Goal: Task Accomplishment & Management: Manage account settings

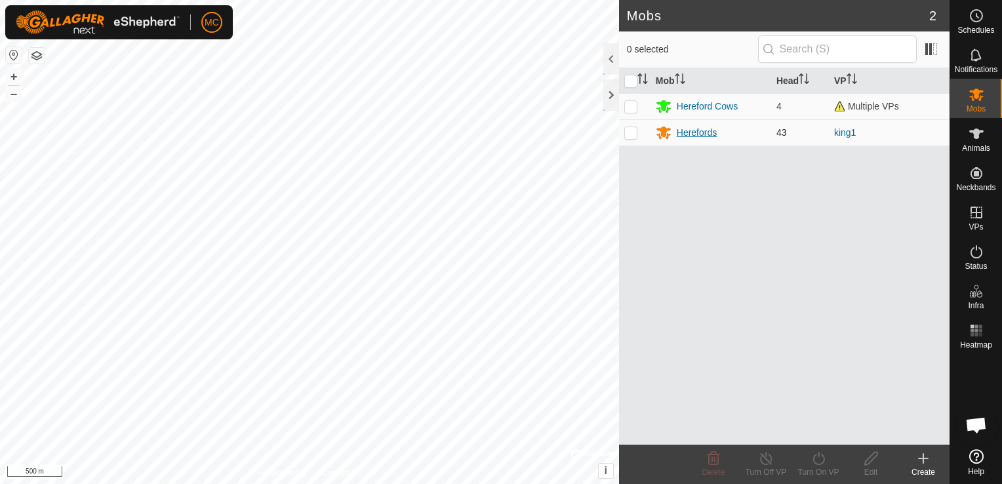
click at [687, 131] on div "Herefords" at bounding box center [697, 133] width 40 height 14
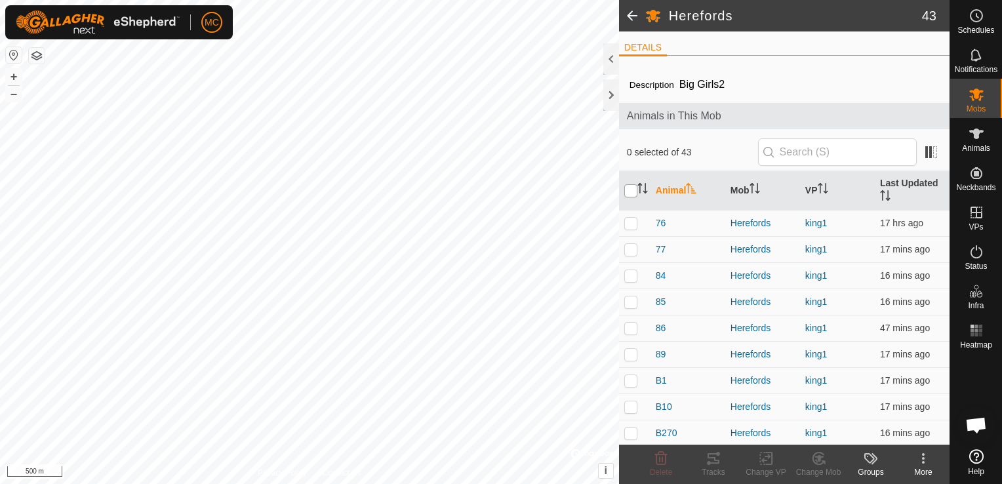
click at [632, 190] on input "checkbox" at bounding box center [630, 190] width 13 height 13
checkbox input "true"
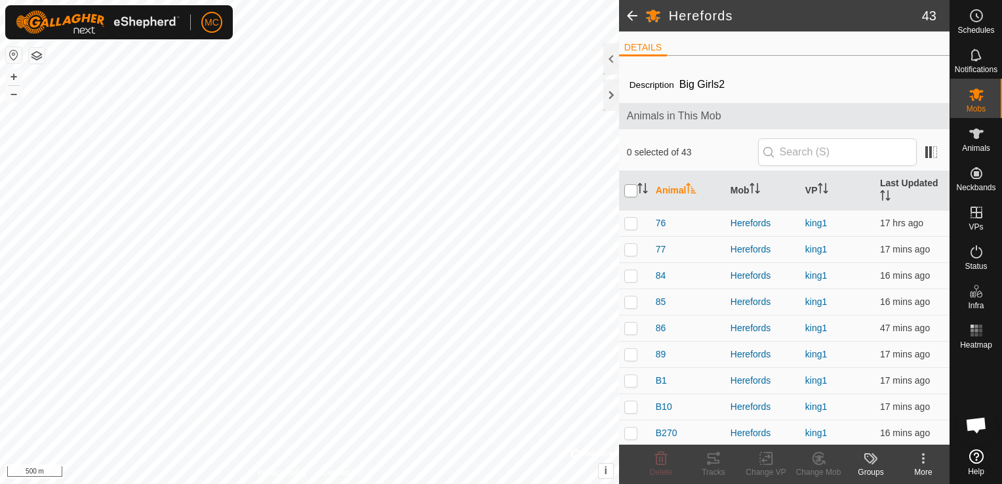
checkbox input "true"
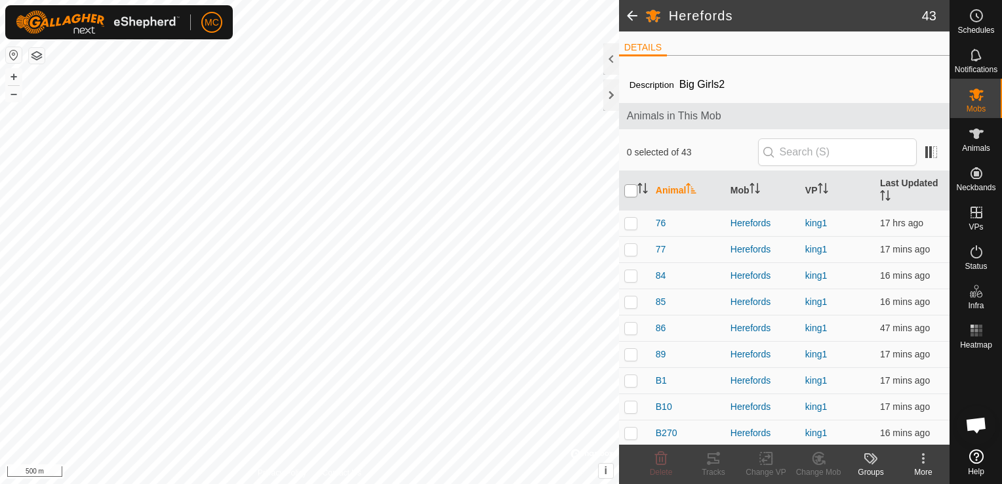
checkbox input "true"
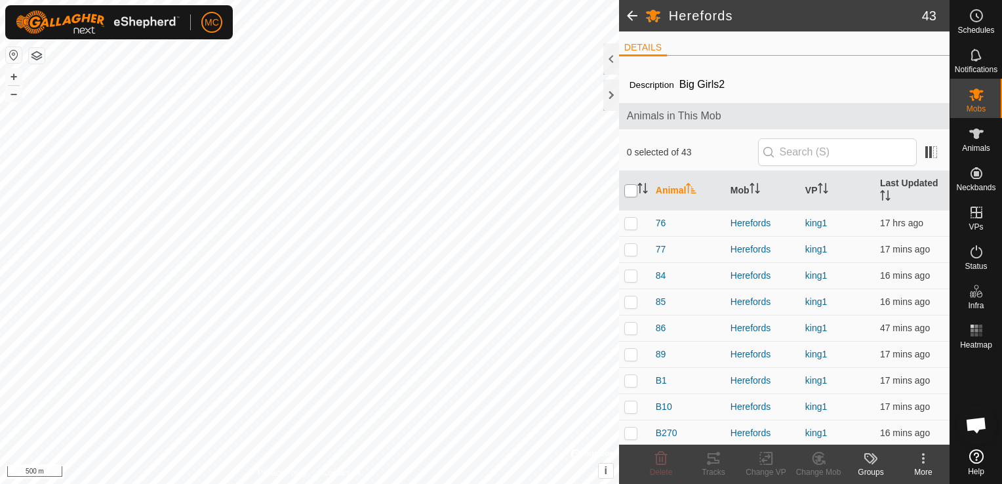
checkbox input "true"
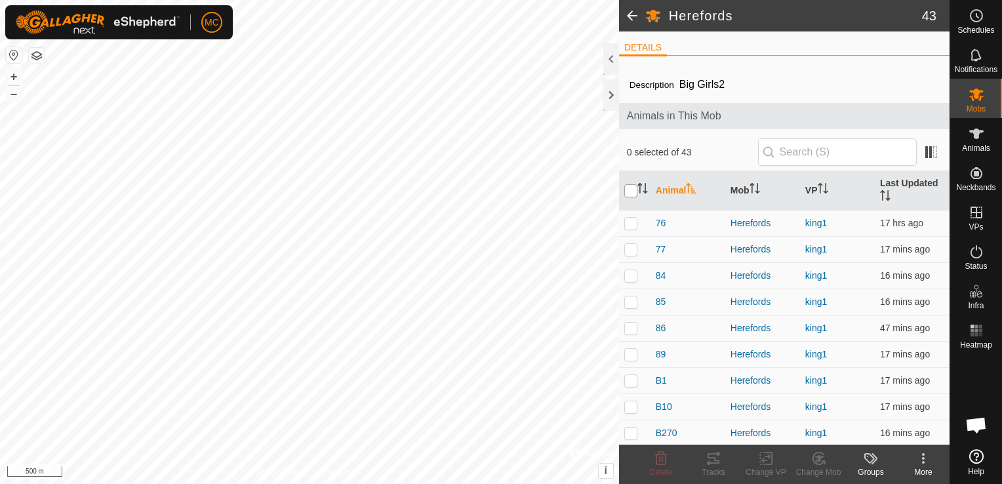
checkbox input "true"
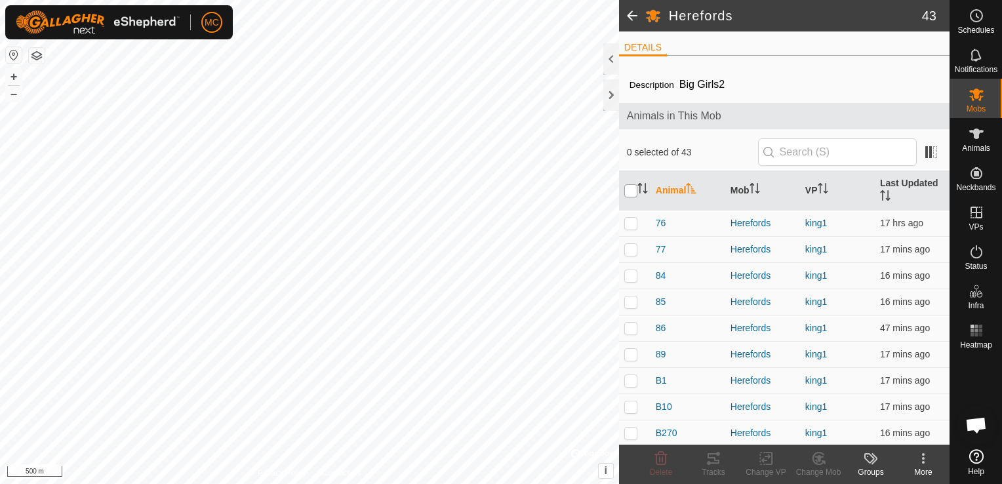
checkbox input "true"
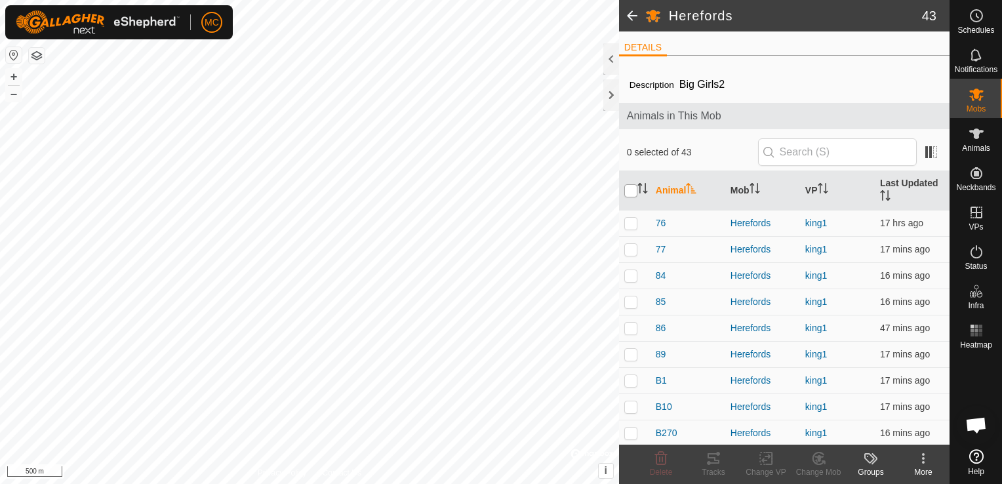
checkbox input "true"
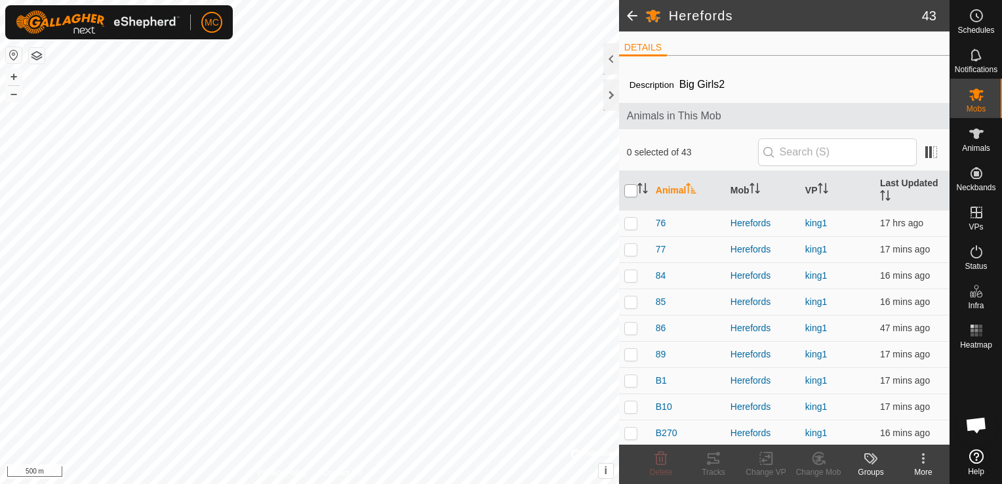
checkbox input "true"
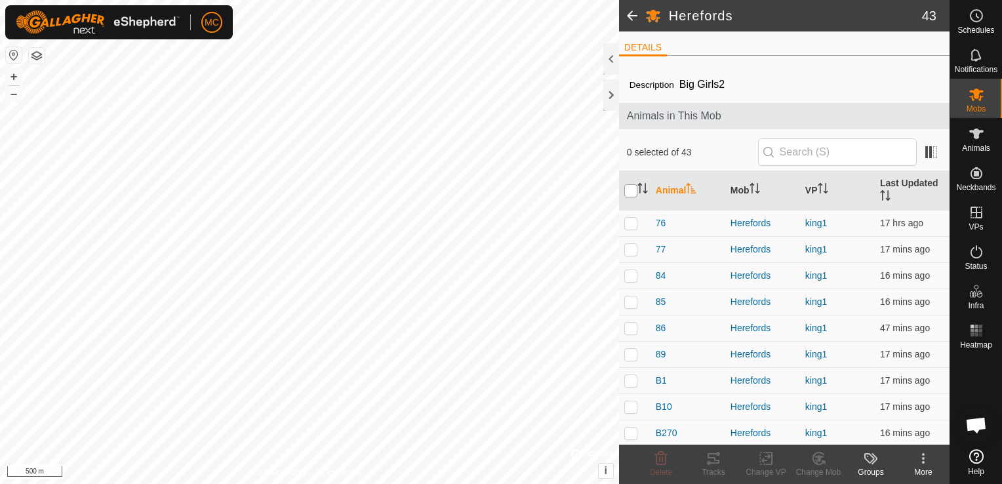
checkbox input "true"
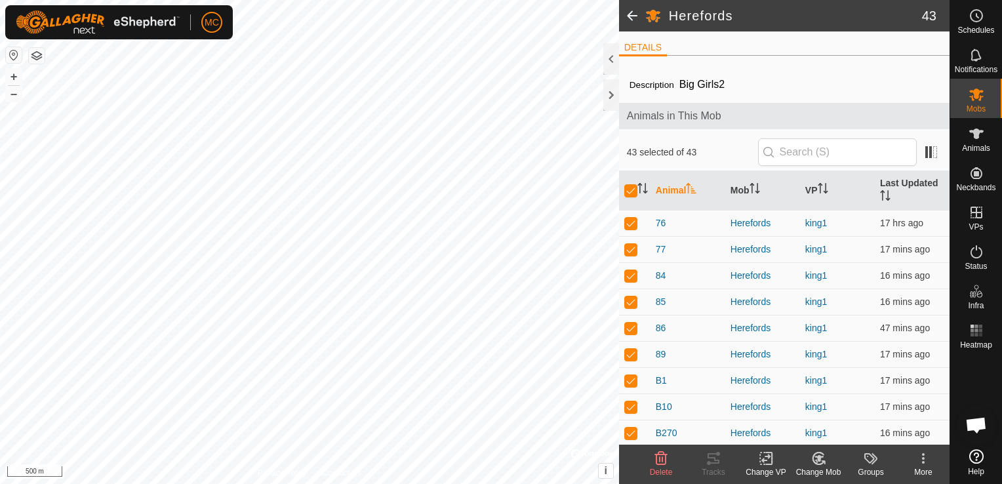
click at [771, 468] on div "Change VP" at bounding box center [766, 472] width 52 height 12
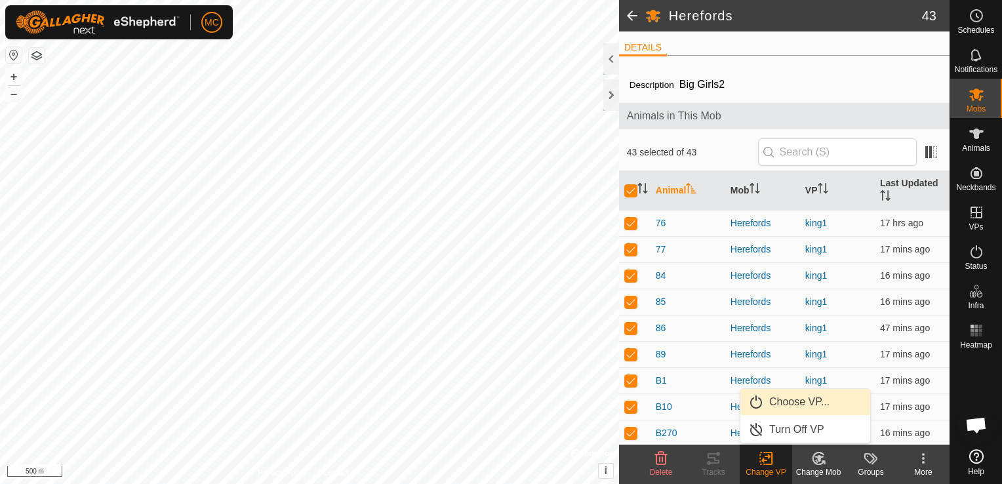
click at [792, 407] on link "Choose VP..." at bounding box center [806, 402] width 130 height 26
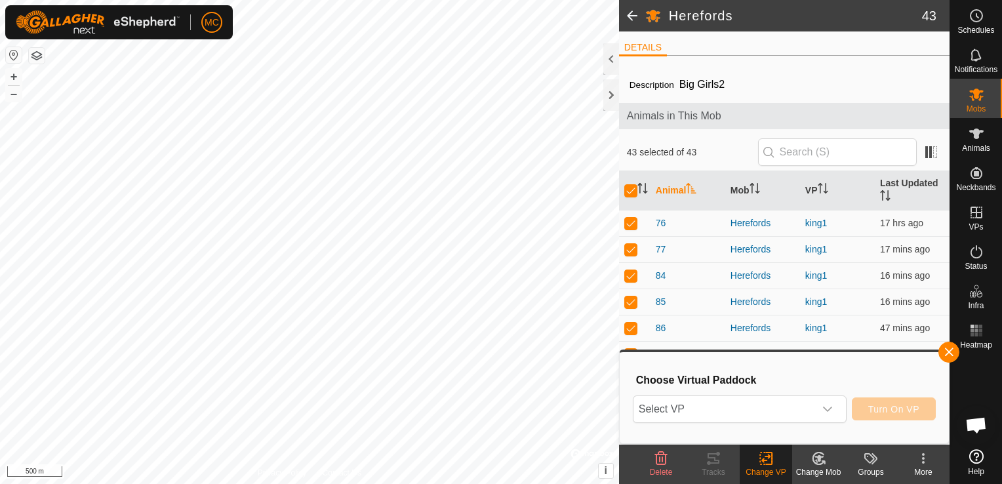
click at [792, 407] on span "Select VP" at bounding box center [724, 409] width 181 height 26
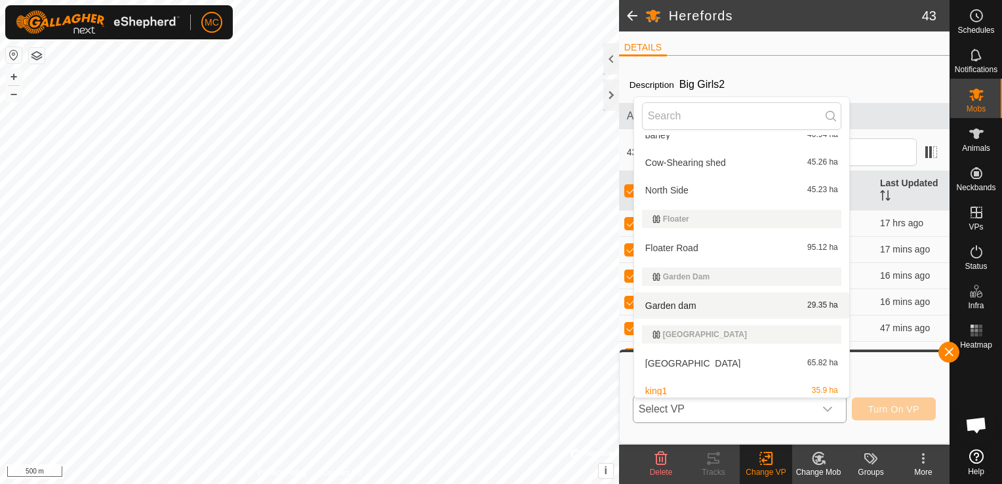
scroll to position [52, 0]
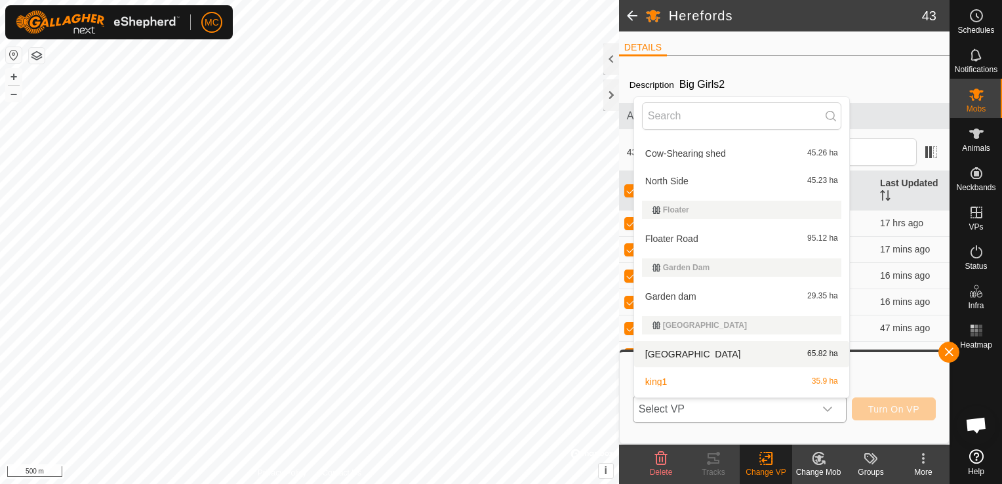
click at [669, 350] on li "[GEOGRAPHIC_DATA] 65.82 ha" at bounding box center [741, 354] width 215 height 26
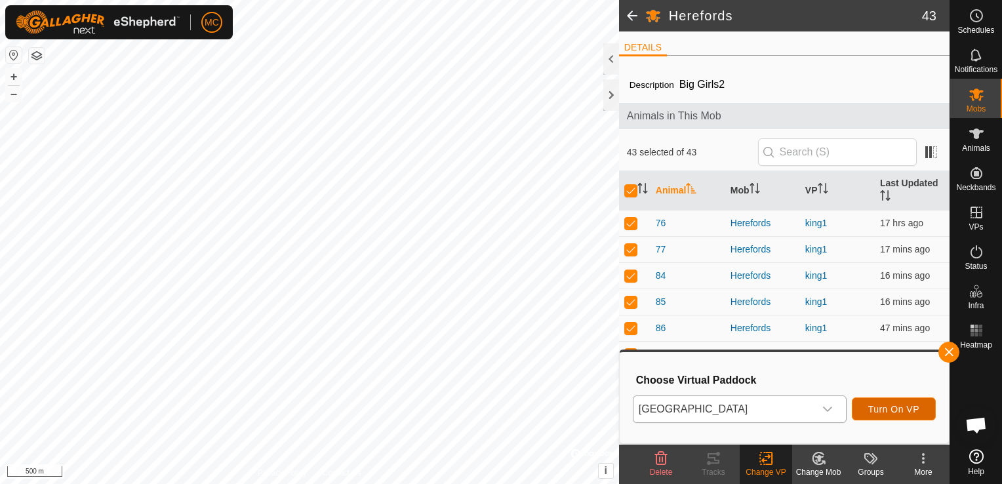
click at [902, 408] on span "Turn On VP" at bounding box center [893, 409] width 51 height 10
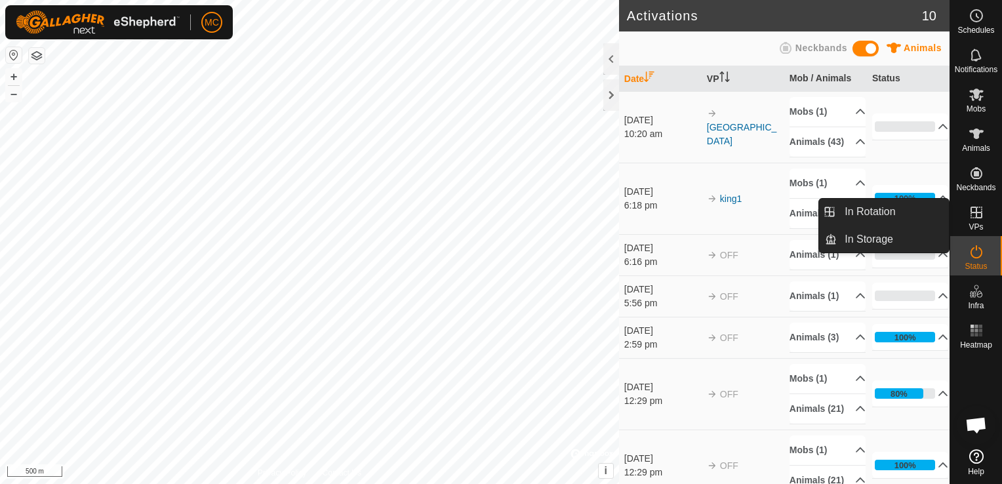
click at [976, 227] on span "VPs" at bounding box center [976, 227] width 14 height 8
click at [973, 214] on icon at bounding box center [977, 213] width 16 height 16
click at [901, 215] on link "In Rotation" at bounding box center [893, 212] width 112 height 26
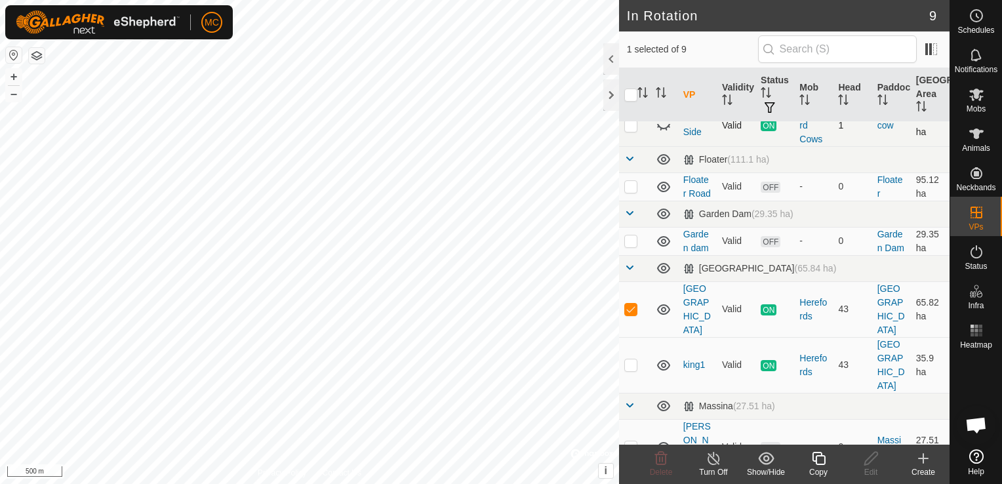
scroll to position [142, 0]
click at [633, 359] on p-checkbox at bounding box center [630, 364] width 13 height 10
checkbox input "true"
click at [767, 359] on span "ON" at bounding box center [769, 364] width 16 height 11
click at [693, 359] on link "king1" at bounding box center [694, 364] width 22 height 10
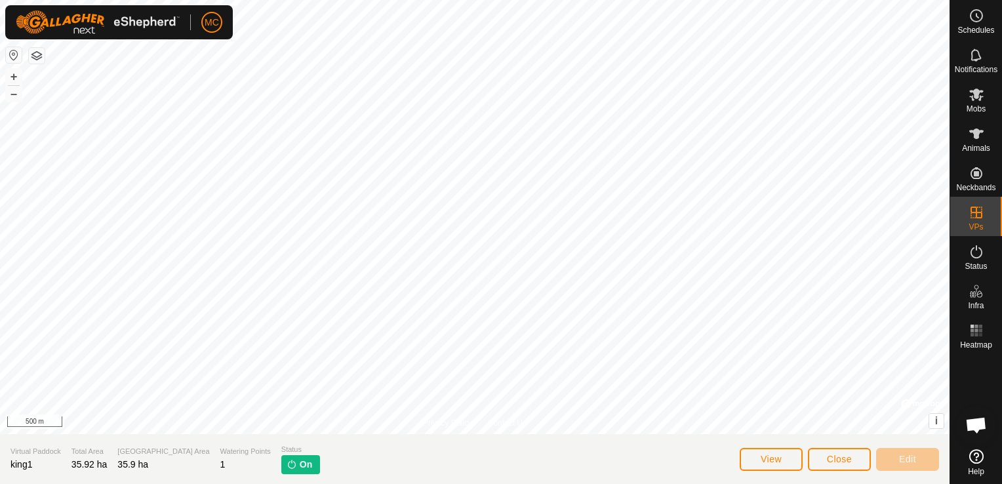
click at [287, 468] on img at bounding box center [292, 464] width 10 height 10
click at [838, 462] on span "Close" at bounding box center [839, 459] width 25 height 10
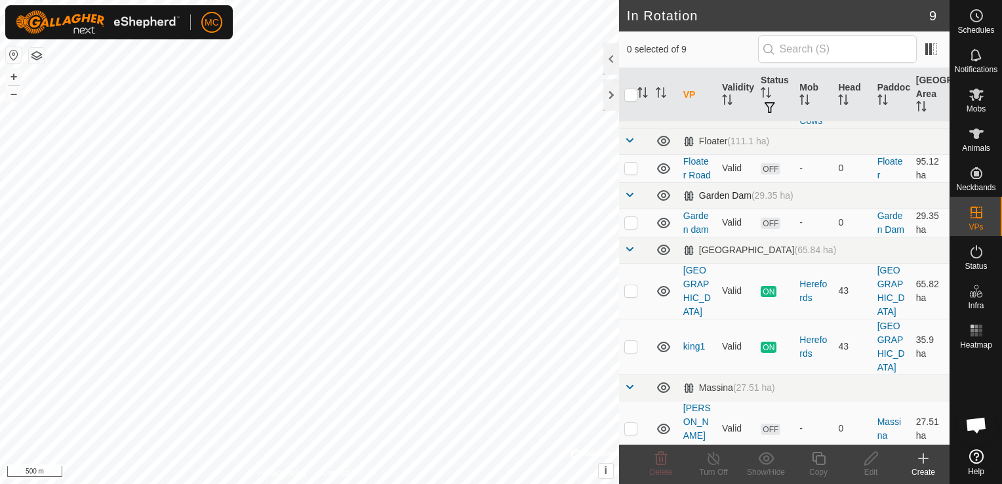
scroll to position [160, 0]
click at [632, 340] on p-checkbox at bounding box center [630, 345] width 13 height 10
checkbox input "true"
click at [714, 464] on icon at bounding box center [714, 458] width 12 height 13
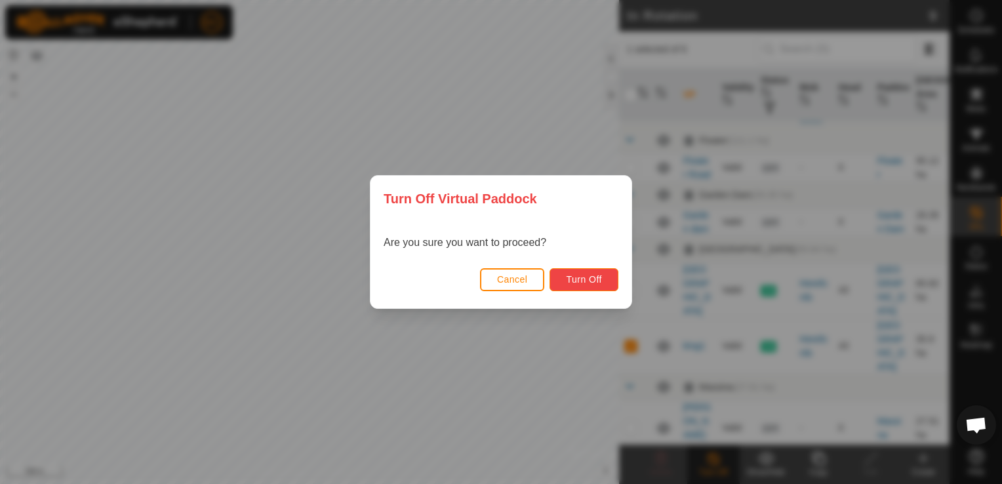
click at [592, 281] on span "Turn Off" at bounding box center [584, 279] width 36 height 10
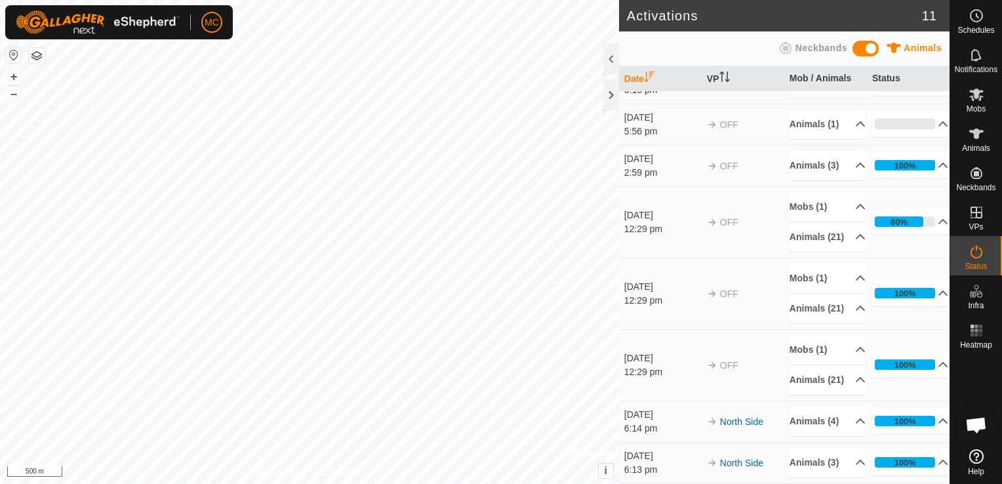
scroll to position [290, 0]
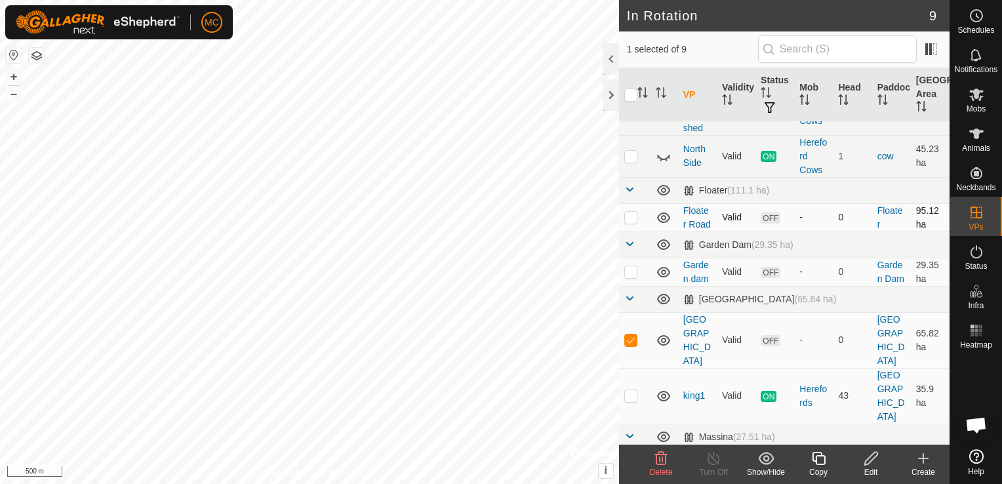
scroll to position [110, 0]
click at [630, 368] on td at bounding box center [634, 396] width 31 height 56
checkbox input "true"
click at [633, 335] on p-checkbox at bounding box center [630, 340] width 13 height 10
checkbox input "false"
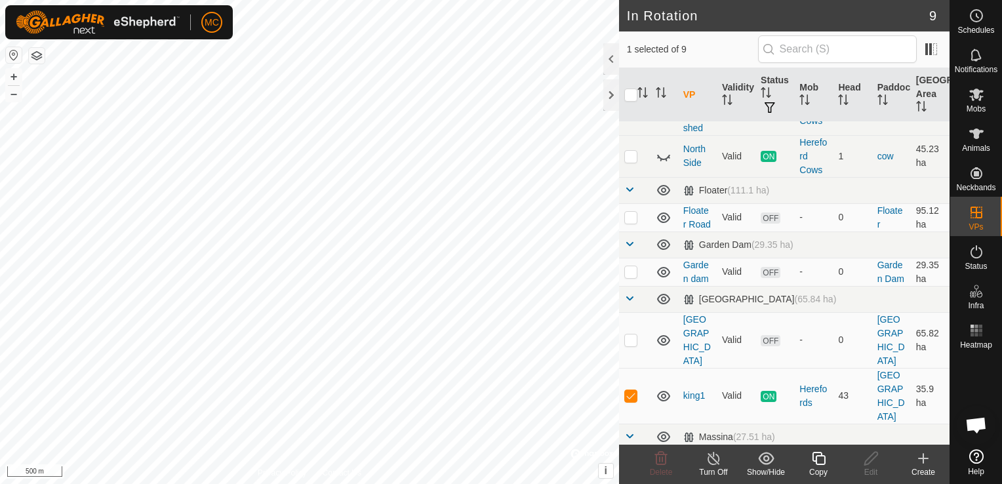
click at [712, 463] on icon at bounding box center [714, 459] width 16 height 16
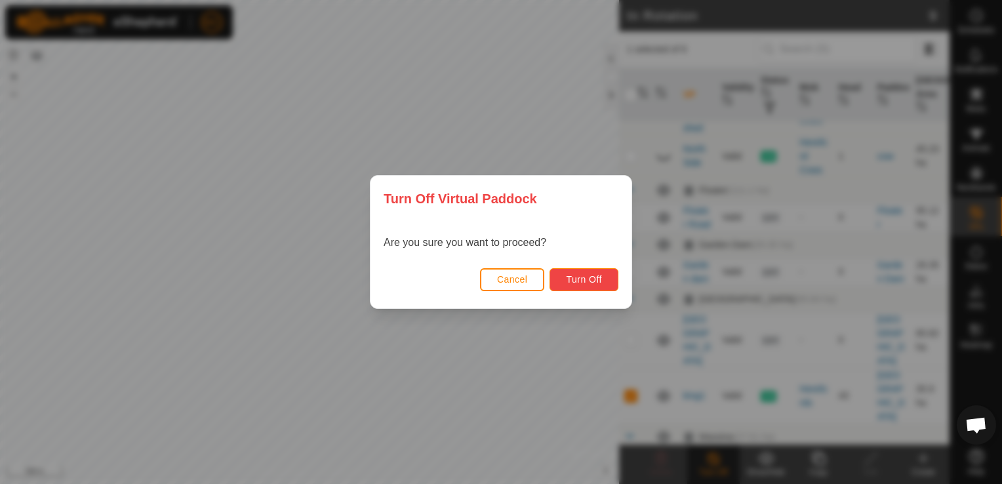
click at [575, 279] on span "Turn Off" at bounding box center [584, 279] width 36 height 10
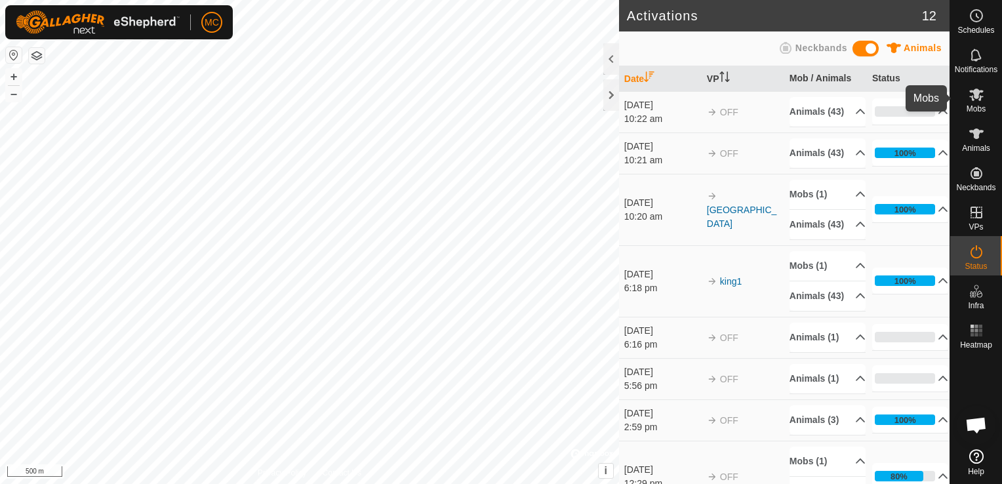
click at [984, 100] on icon at bounding box center [977, 95] width 16 height 16
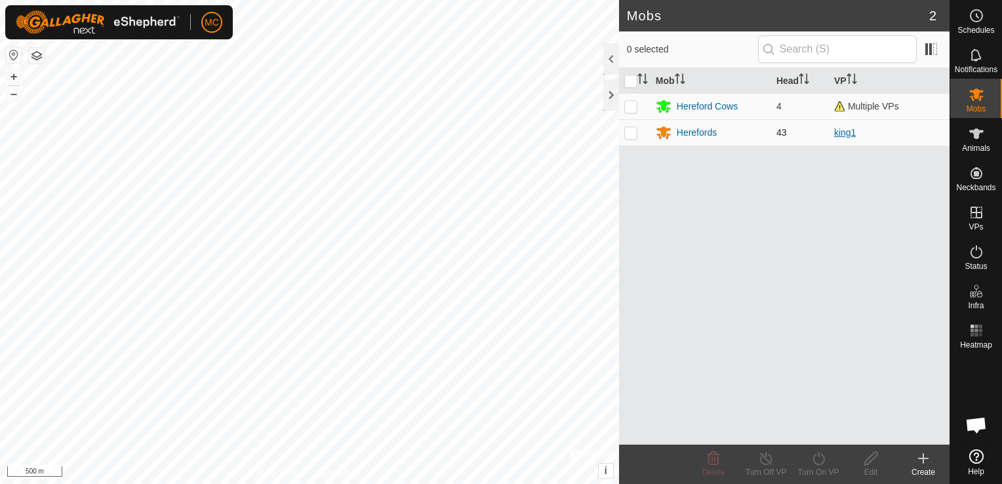
click at [845, 135] on link "king1" at bounding box center [845, 132] width 22 height 10
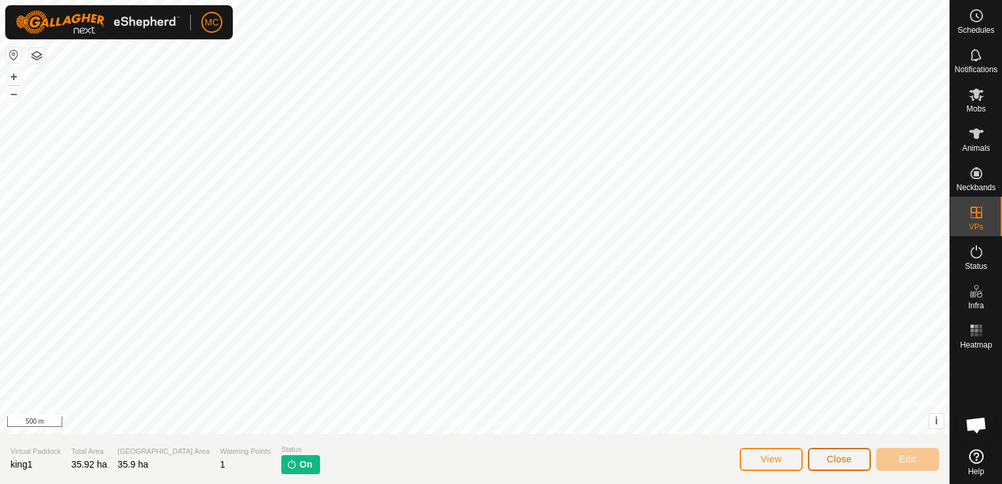
click at [846, 458] on span "Close" at bounding box center [839, 459] width 25 height 10
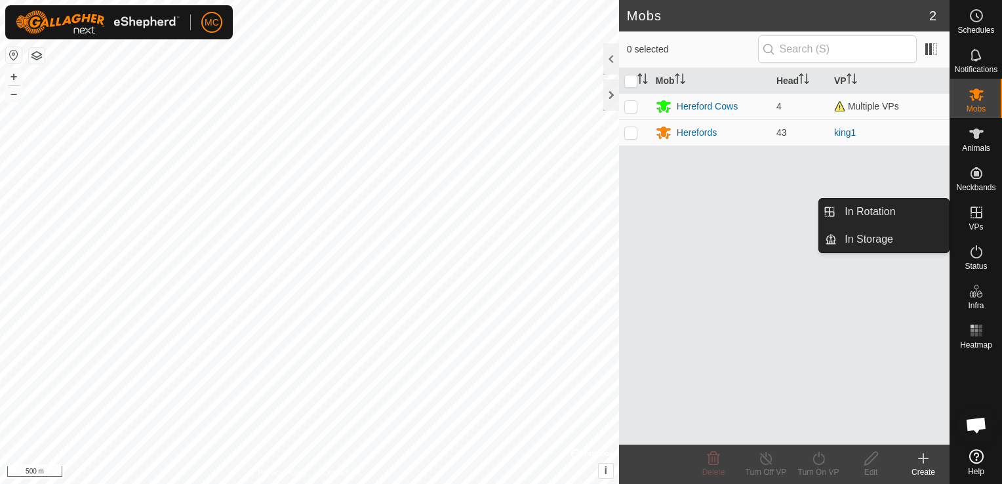
click at [975, 207] on icon at bounding box center [977, 213] width 12 height 12
click at [979, 227] on span "VPs" at bounding box center [976, 227] width 14 height 8
click at [905, 213] on link "In Rotation" at bounding box center [893, 212] width 112 height 26
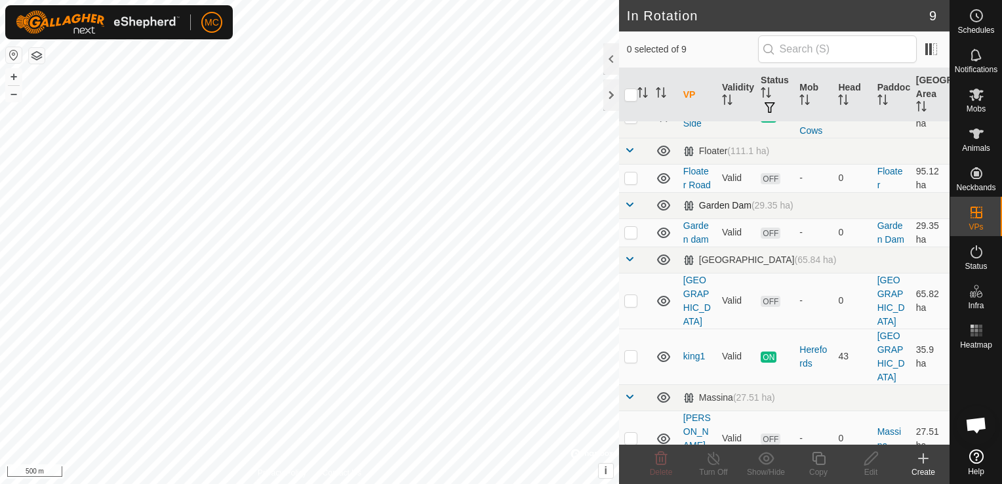
scroll to position [151, 0]
click at [632, 350] on p-checkbox at bounding box center [630, 355] width 13 height 10
checkbox input "true"
click at [631, 290] on td at bounding box center [634, 300] width 31 height 56
checkbox input "true"
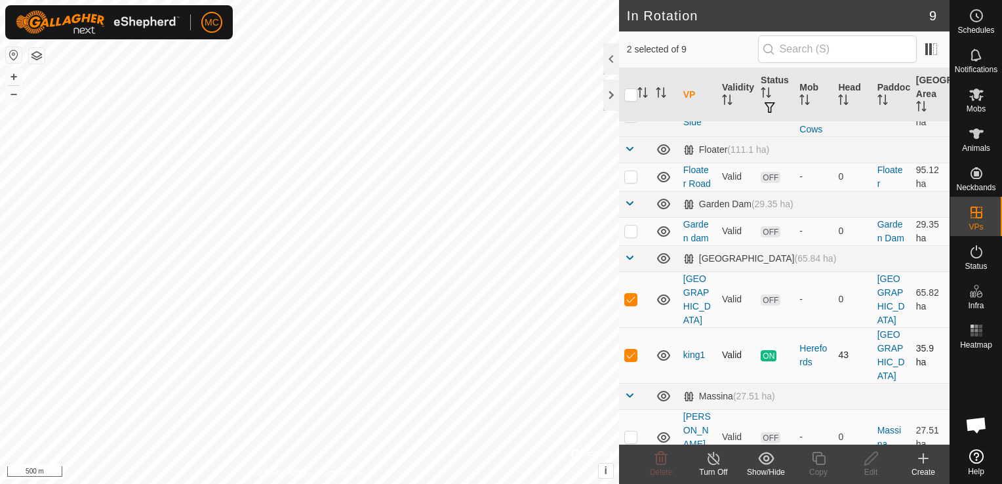
click at [629, 350] on p-checkbox at bounding box center [630, 355] width 13 height 10
checkbox input "false"
click at [979, 91] on icon at bounding box center [976, 95] width 14 height 12
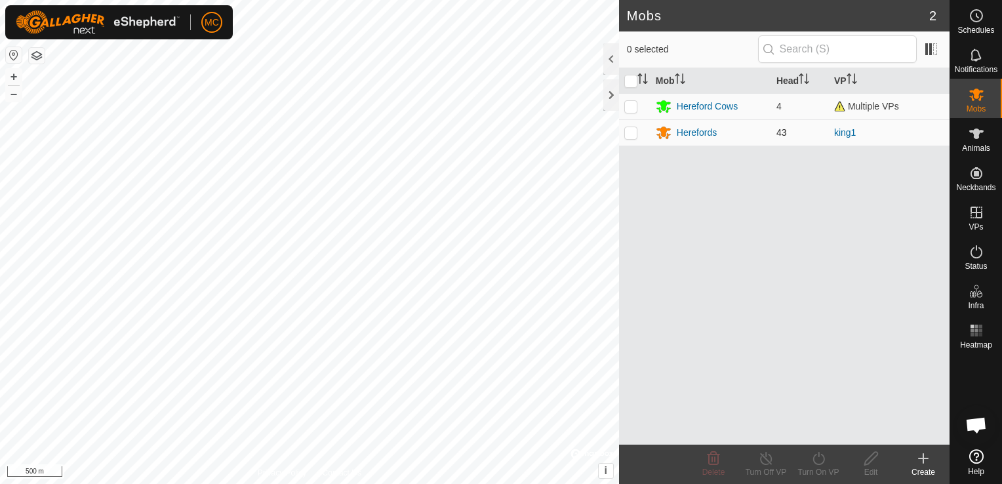
click at [638, 132] on td at bounding box center [634, 132] width 31 height 26
checkbox input "true"
click at [815, 465] on icon at bounding box center [819, 459] width 16 height 16
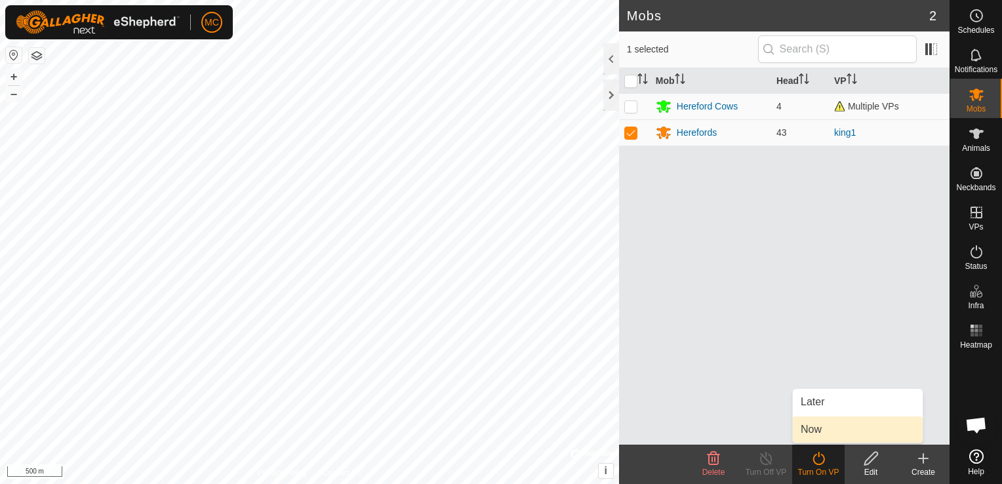
click at [816, 426] on link "Now" at bounding box center [858, 430] width 130 height 26
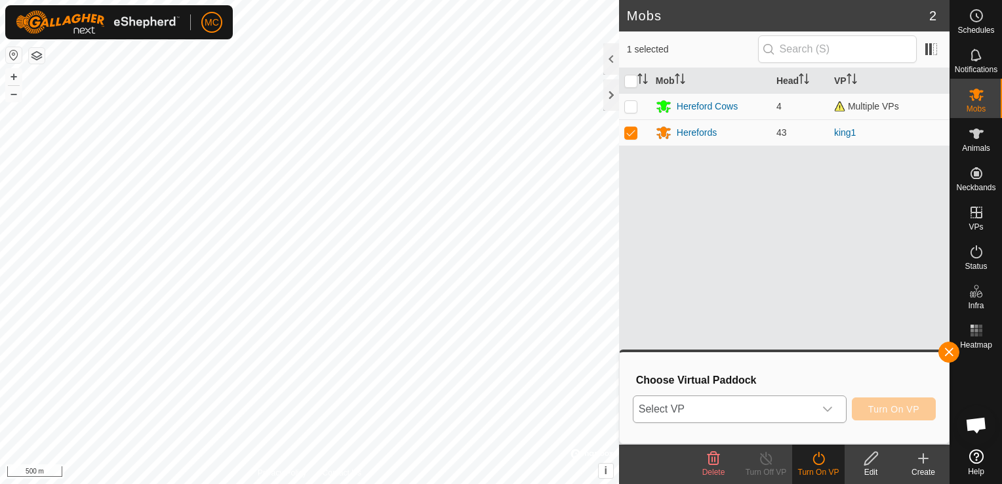
click at [813, 406] on span "Select VP" at bounding box center [724, 409] width 181 height 26
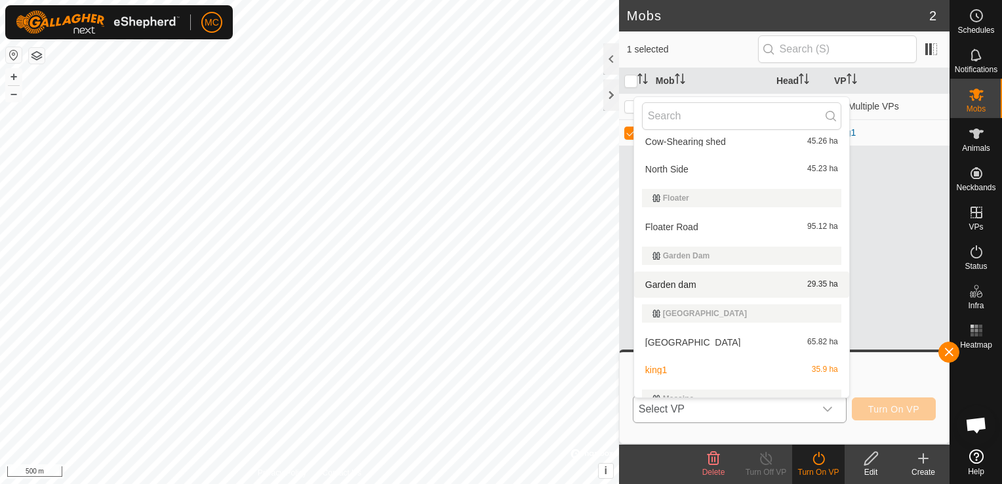
scroll to position [66, 0]
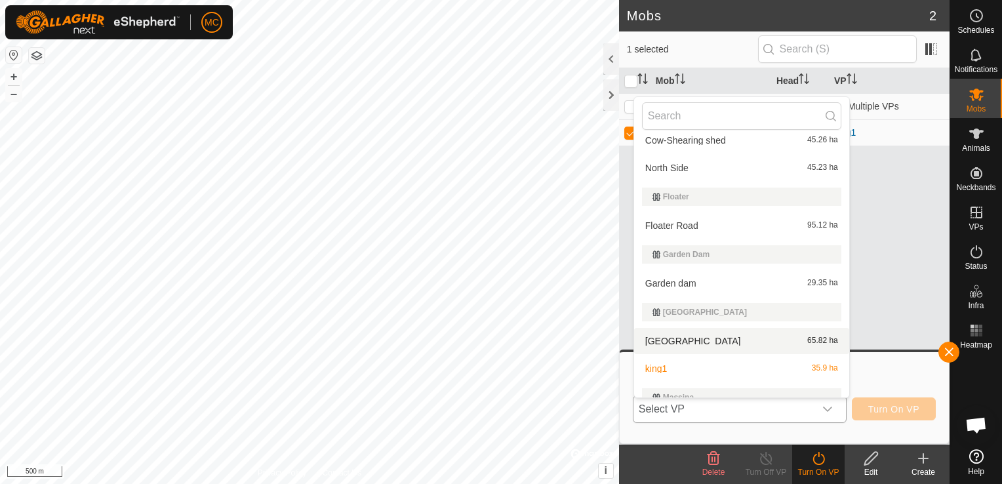
click at [675, 340] on li "[GEOGRAPHIC_DATA] 65.82 ha" at bounding box center [741, 341] width 215 height 26
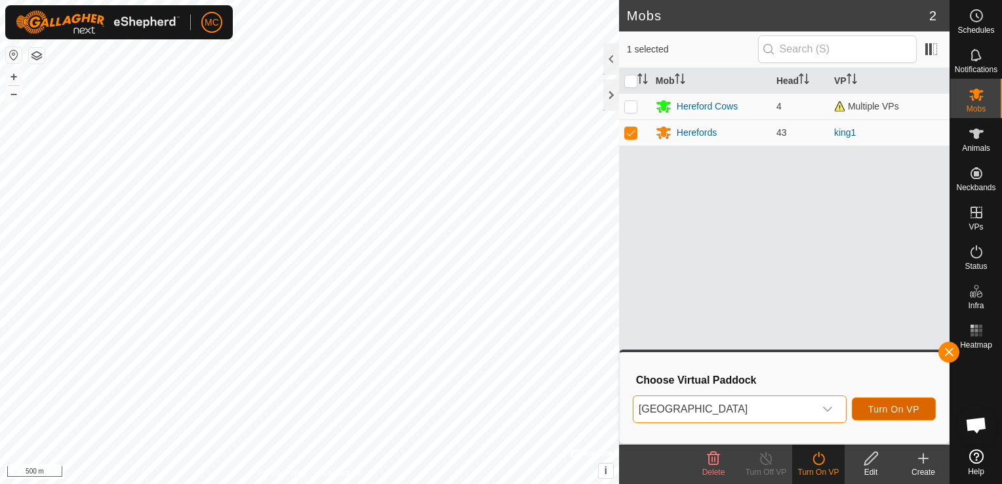
click at [884, 403] on button "Turn On VP" at bounding box center [894, 408] width 84 height 23
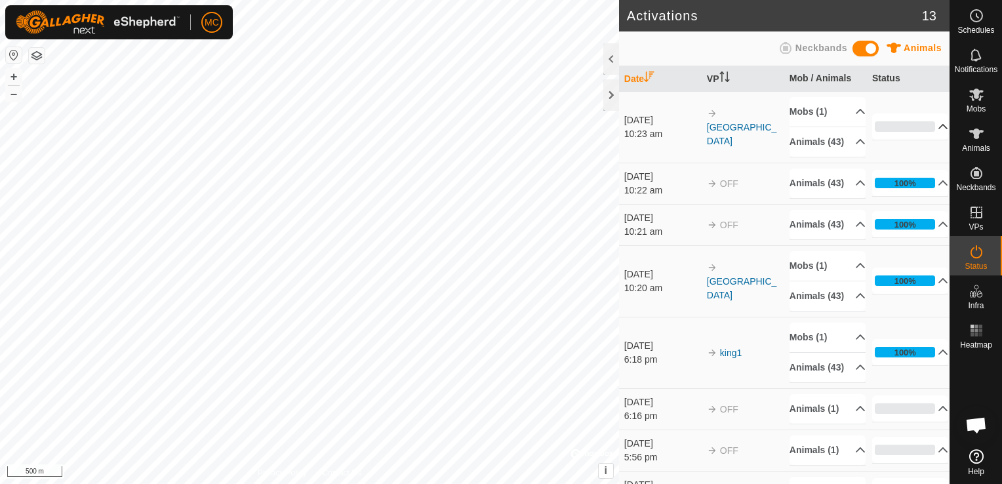
click at [915, 134] on p-accordion-header "0%" at bounding box center [910, 126] width 77 height 26
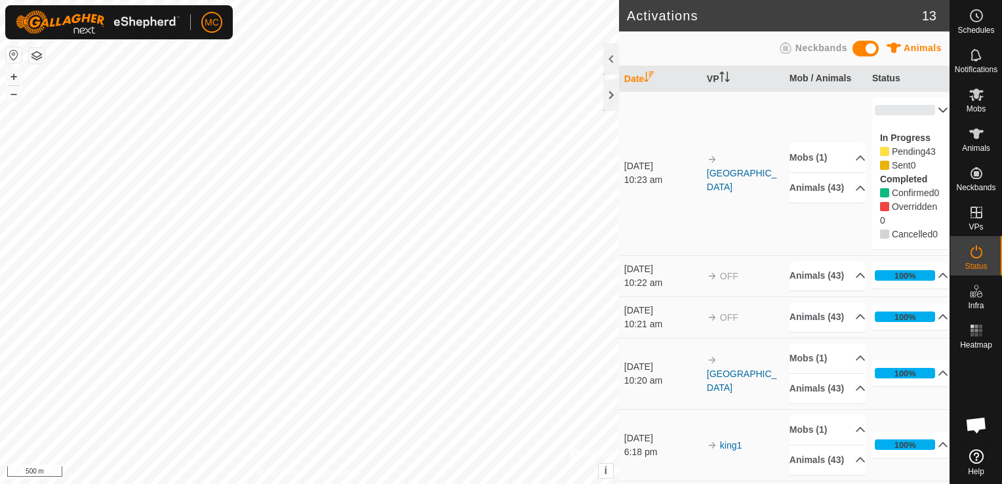
click at [926, 111] on p-accordion-header "0%" at bounding box center [910, 110] width 77 height 26
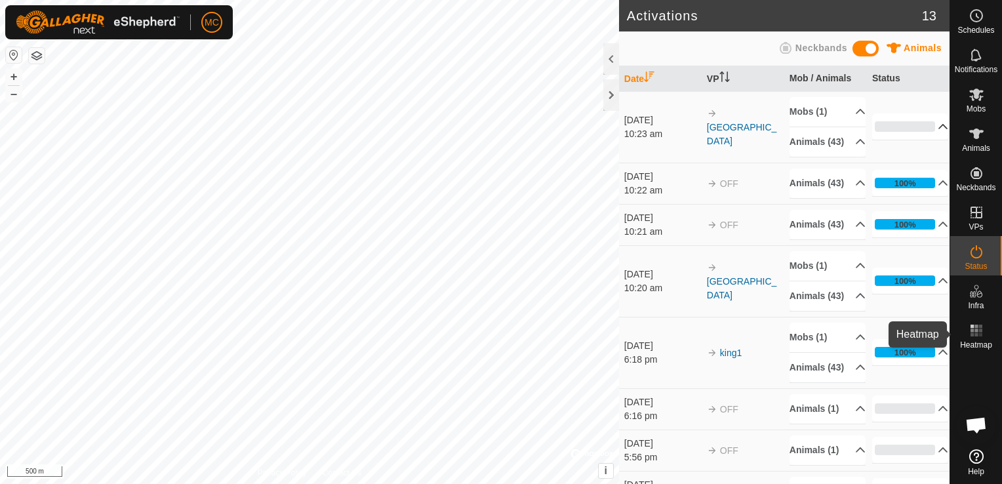
click at [979, 337] on icon at bounding box center [977, 331] width 16 height 16
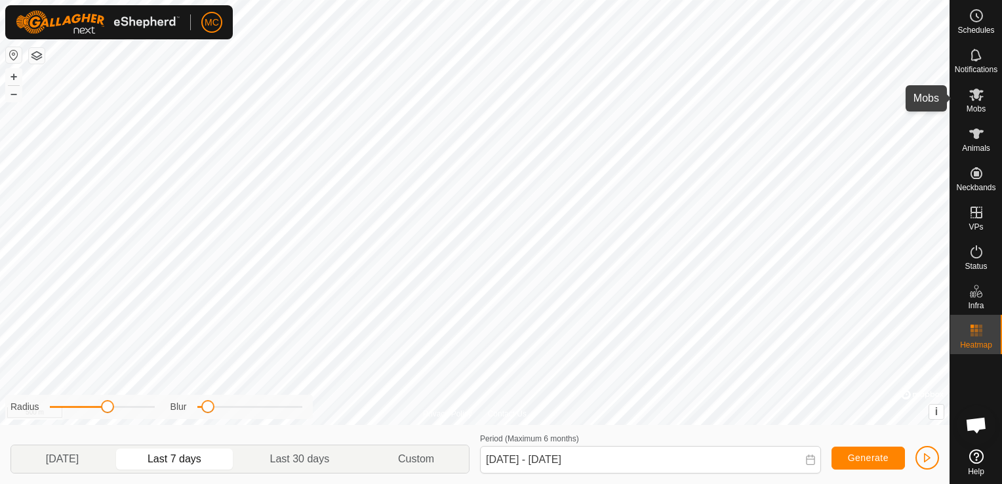
click at [976, 96] on icon at bounding box center [976, 95] width 14 height 12
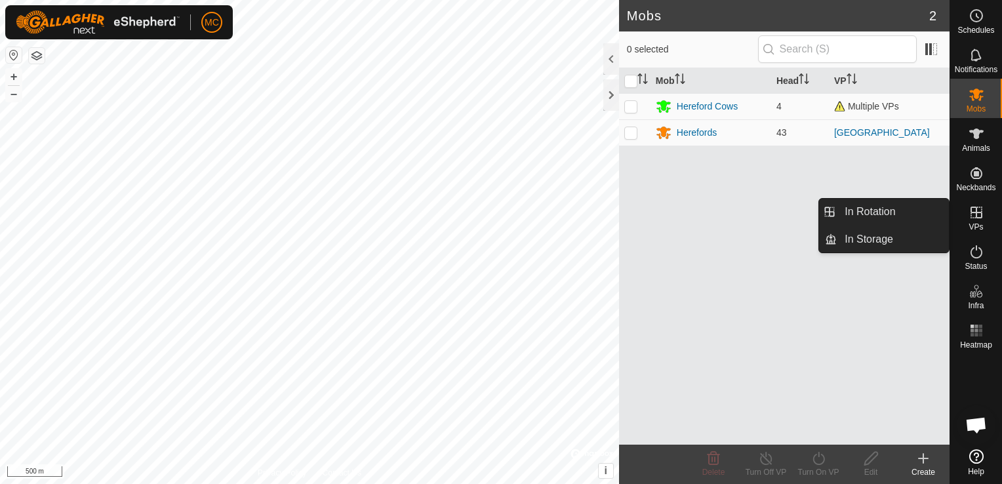
click at [979, 221] on es-virtualpaddocks-svg-icon at bounding box center [977, 212] width 24 height 21
click at [916, 206] on link "In Rotation" at bounding box center [893, 212] width 112 height 26
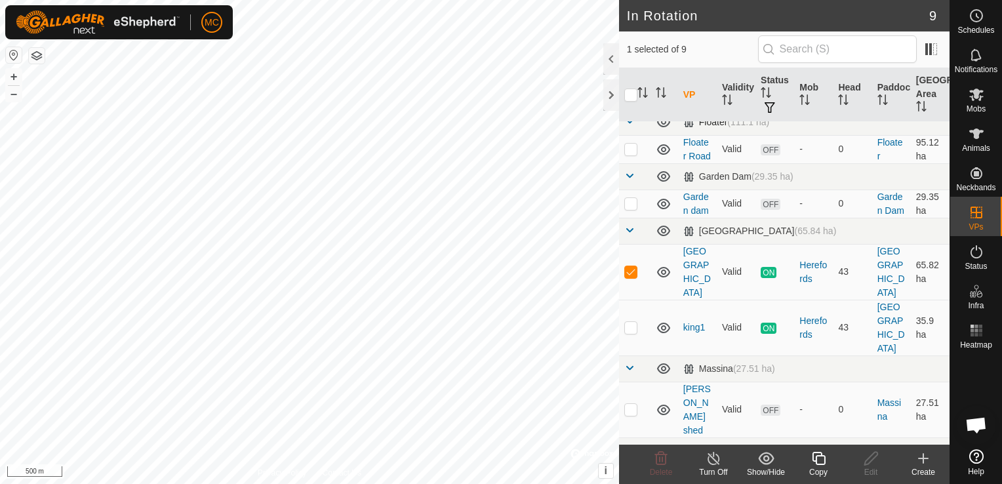
scroll to position [178, 0]
click at [626, 322] on p-checkbox at bounding box center [630, 327] width 13 height 10
checkbox input "true"
click at [632, 266] on p-checkbox at bounding box center [630, 271] width 13 height 10
checkbox input "false"
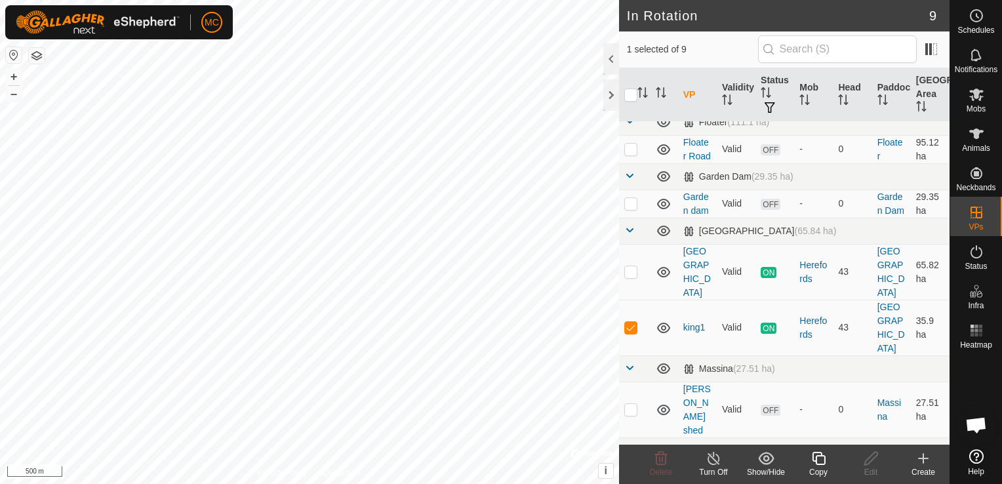
drag, startPoint x: 718, startPoint y: 459, endPoint x: 701, endPoint y: 456, distance: 16.7
click at [701, 456] on turn-off-svg-icon at bounding box center [713, 459] width 52 height 16
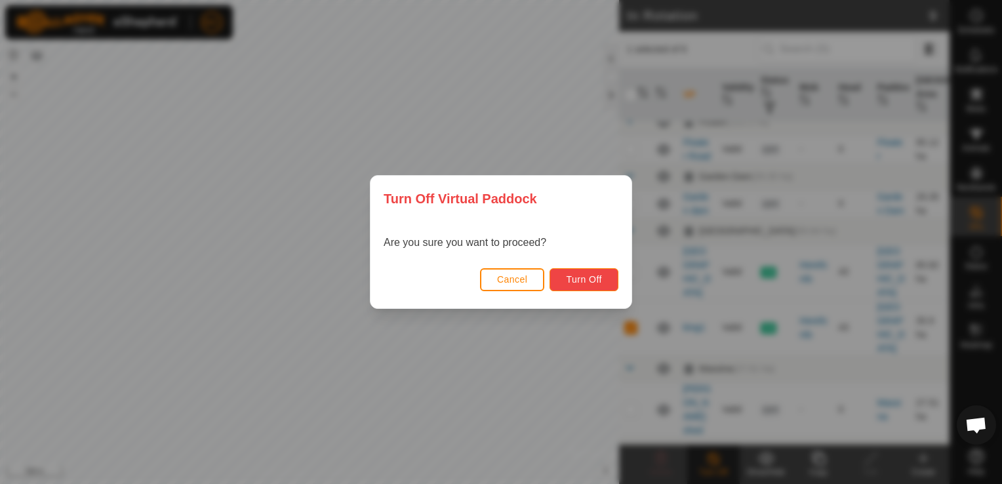
click at [588, 286] on button "Turn Off" at bounding box center [584, 279] width 69 height 23
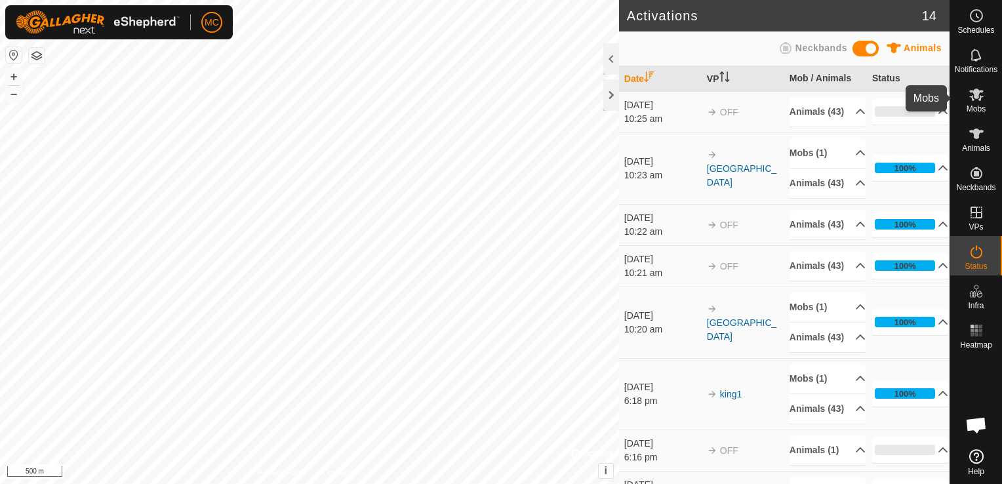
click at [979, 92] on icon at bounding box center [976, 95] width 14 height 12
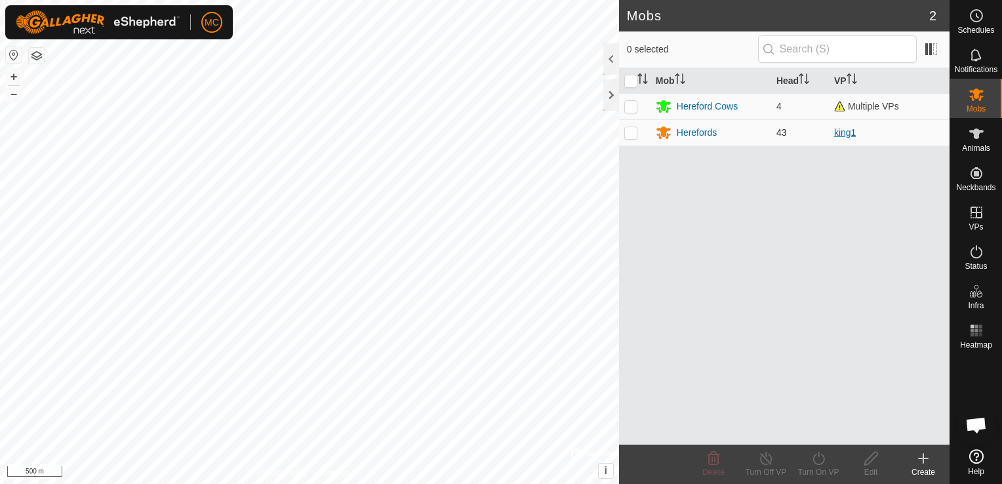
click at [842, 130] on link "king1" at bounding box center [845, 132] width 22 height 10
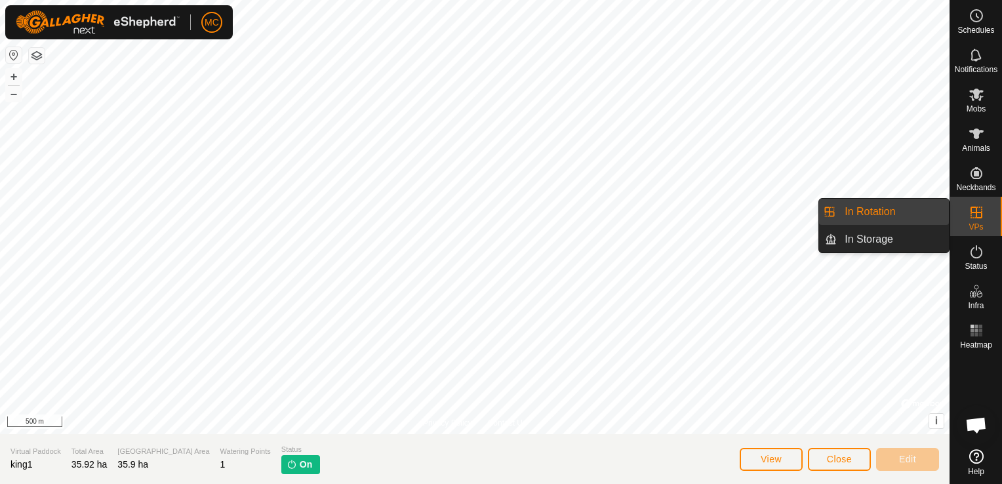
click at [965, 209] on es-virtualpaddocks-svg-icon at bounding box center [977, 212] width 24 height 21
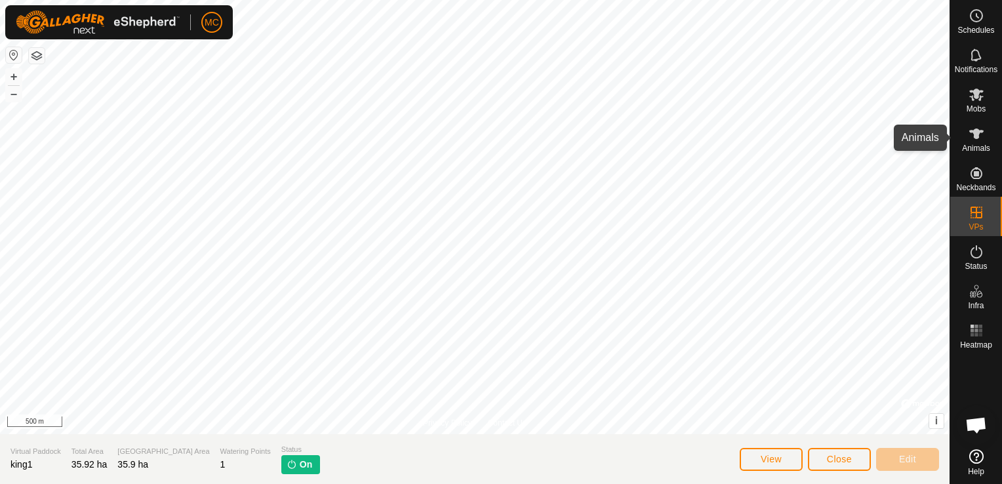
click at [969, 134] on icon at bounding box center [977, 134] width 16 height 16
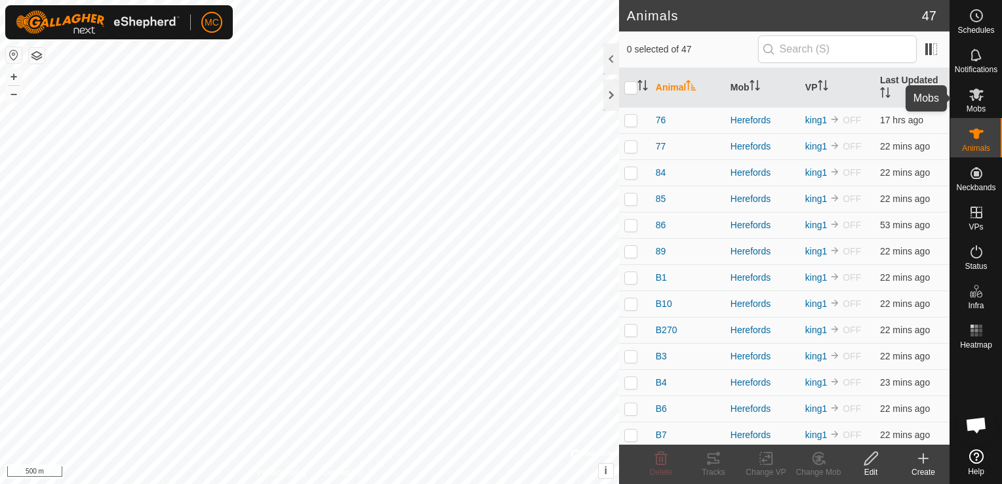
click at [987, 89] on es-mob-svg-icon at bounding box center [977, 94] width 24 height 21
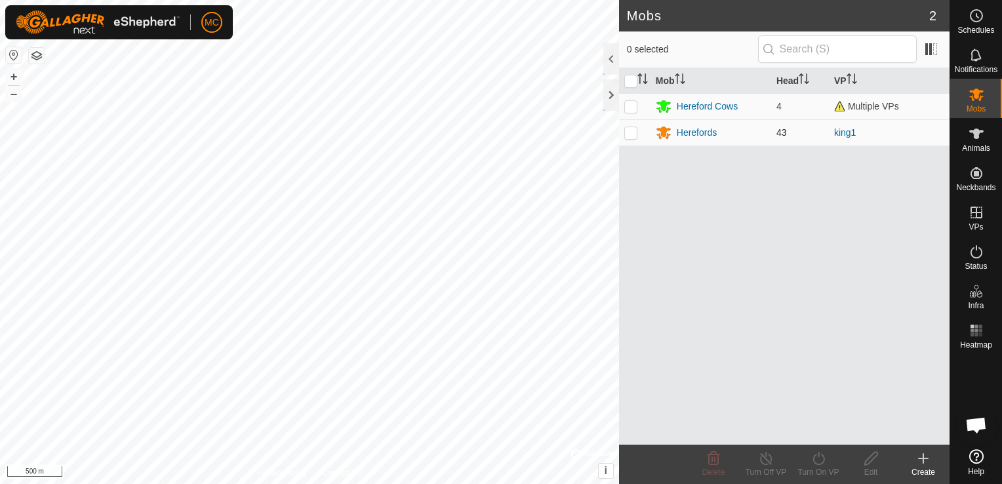
click at [642, 127] on td at bounding box center [634, 132] width 31 height 26
checkbox input "true"
click at [817, 453] on icon at bounding box center [819, 459] width 16 height 16
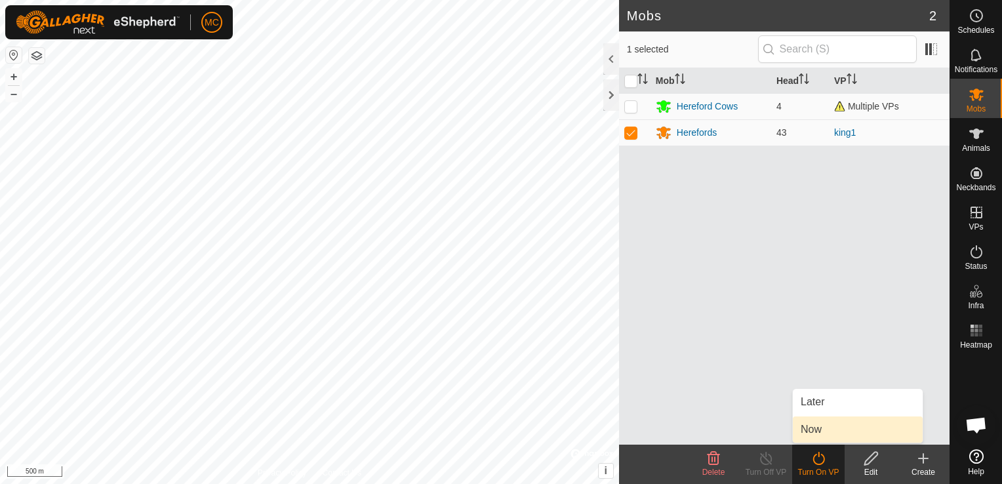
click at [811, 426] on link "Now" at bounding box center [858, 430] width 130 height 26
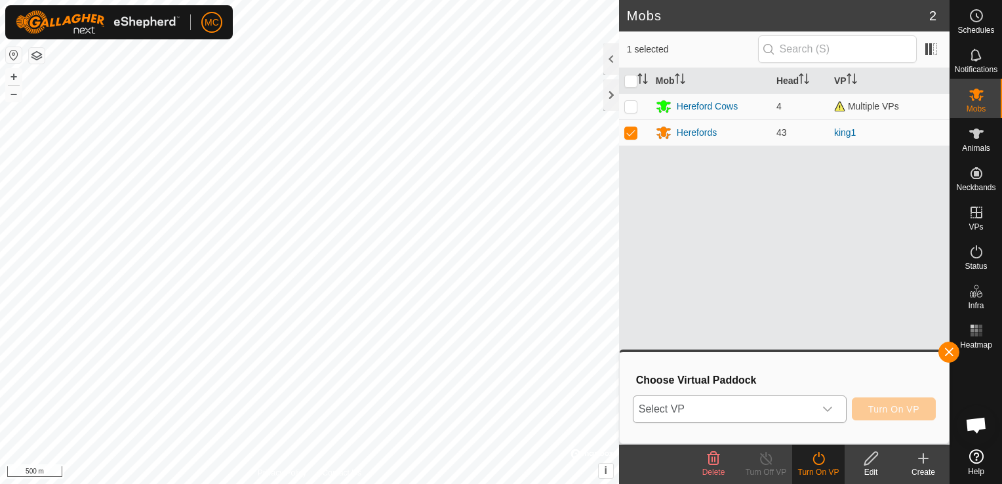
click at [757, 405] on span "Select VP" at bounding box center [724, 409] width 181 height 26
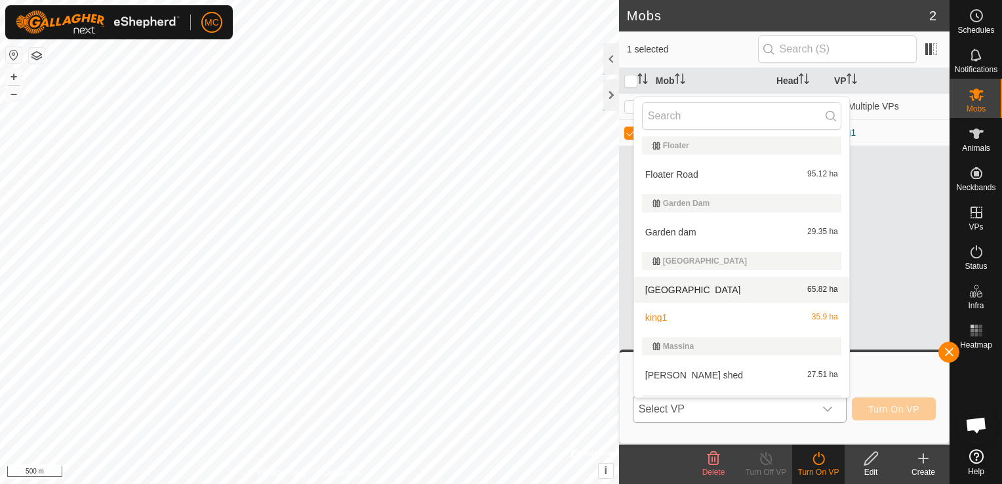
scroll to position [117, 0]
click at [689, 286] on li "[GEOGRAPHIC_DATA] 65.82 ha" at bounding box center [741, 289] width 215 height 26
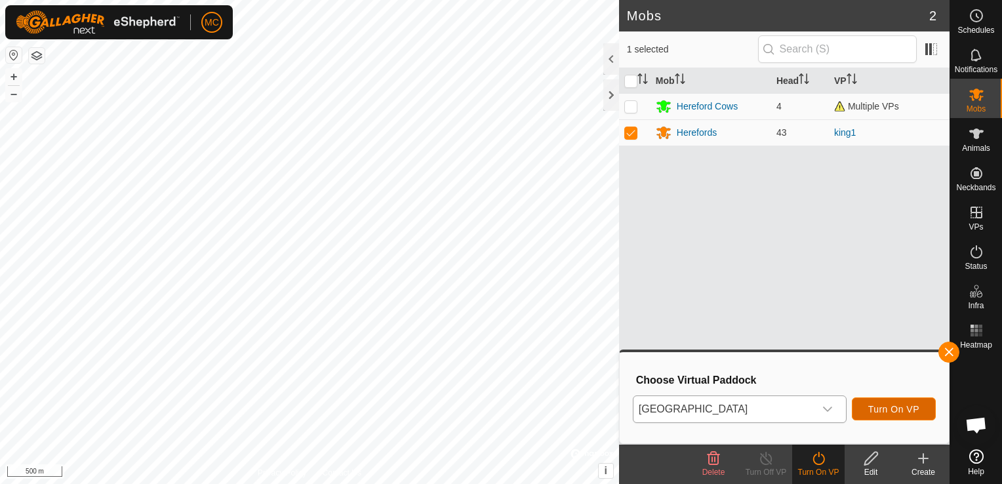
click at [872, 411] on span "Turn On VP" at bounding box center [893, 409] width 51 height 10
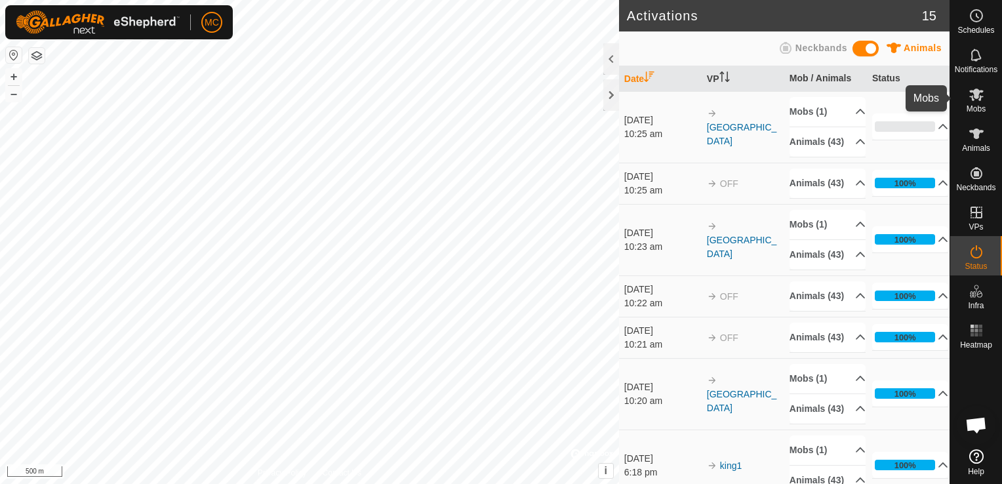
click at [981, 101] on icon at bounding box center [977, 95] width 16 height 16
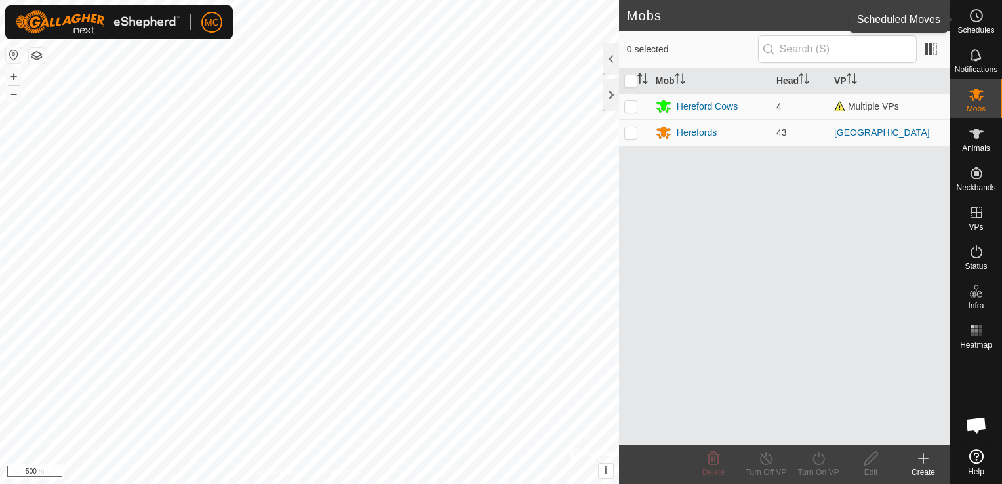
click at [971, 22] on icon at bounding box center [977, 16] width 16 height 16
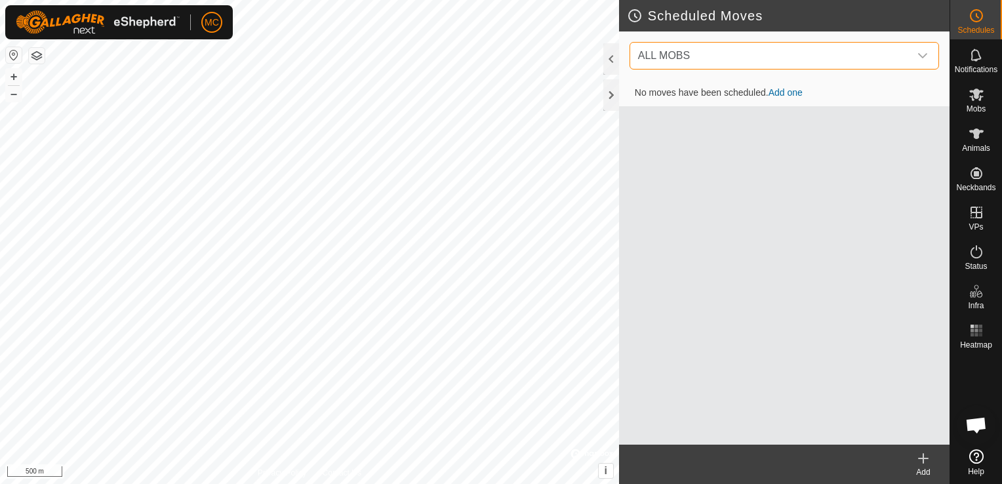
click at [899, 64] on span "ALL MOBS" at bounding box center [771, 56] width 277 height 26
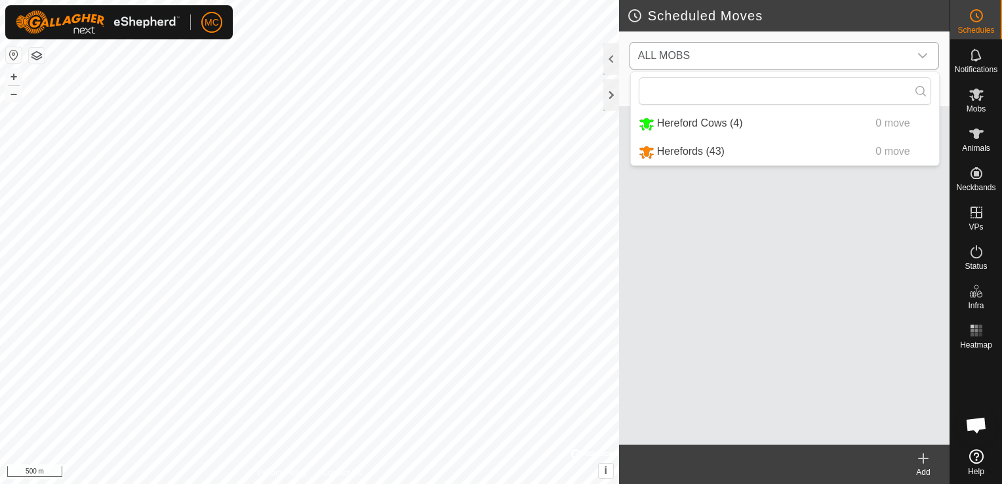
click at [899, 64] on span "ALL MOBS" at bounding box center [771, 56] width 277 height 26
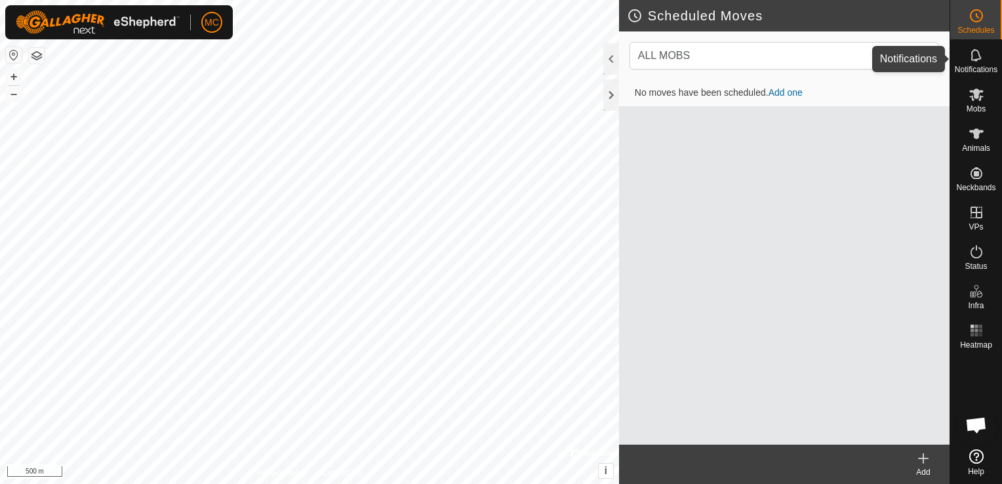
click at [981, 68] on span "Notifications" at bounding box center [976, 70] width 43 height 8
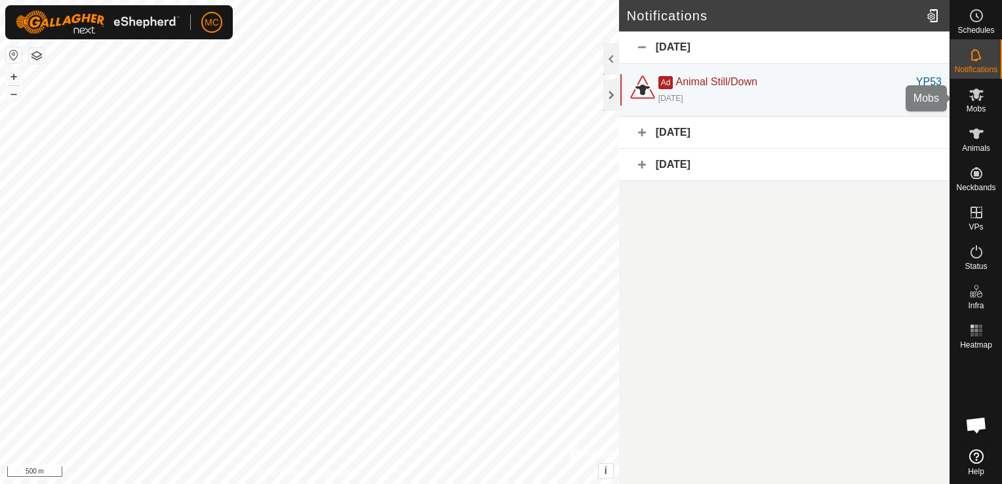
click at [977, 85] on es-mob-svg-icon at bounding box center [977, 94] width 24 height 21
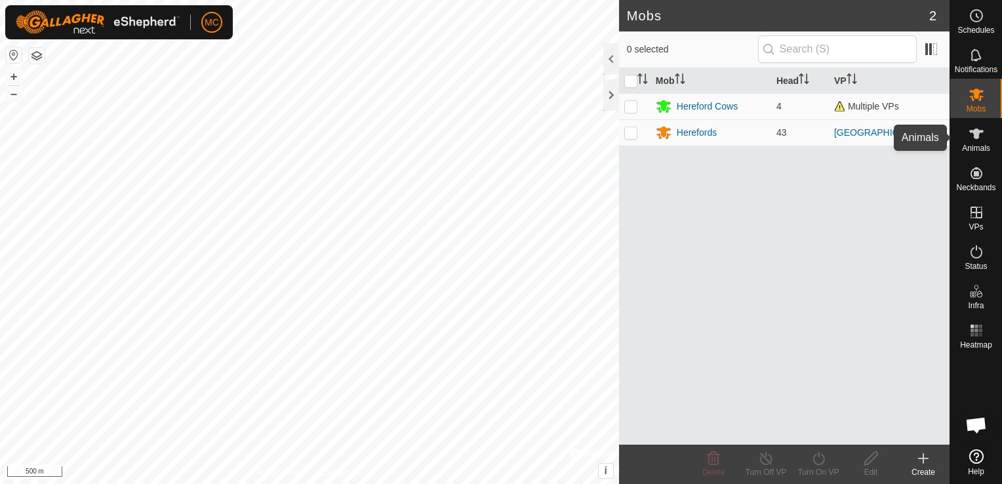
click at [988, 129] on div "Animals" at bounding box center [976, 137] width 52 height 39
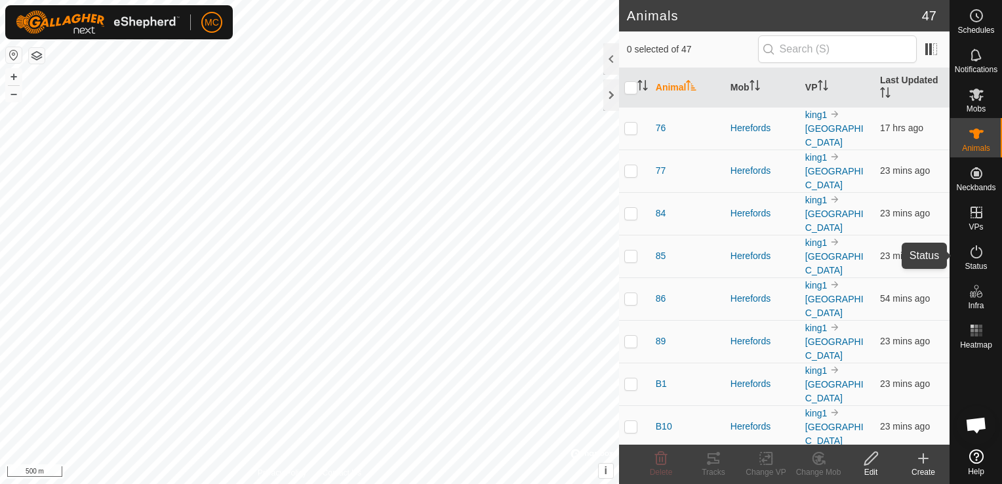
click at [975, 245] on icon at bounding box center [977, 252] width 16 height 16
